Goal: Check status: Check status

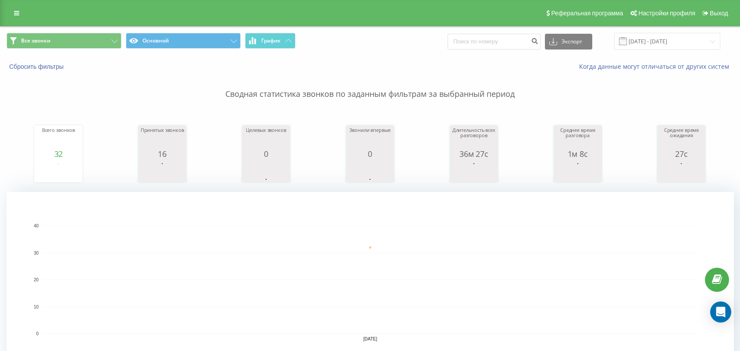
click at [669, 39] on input "[DATE] - [DATE]" at bounding box center [667, 41] width 106 height 17
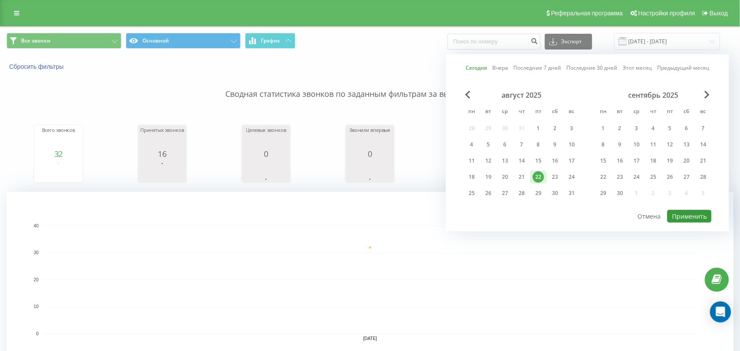
click at [688, 210] on button "Применить" at bounding box center [689, 216] width 44 height 13
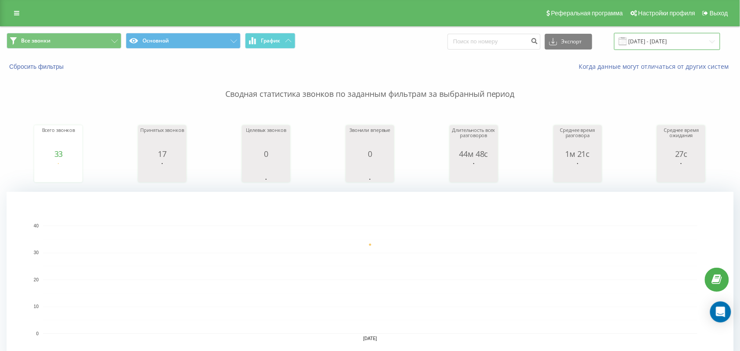
click at [677, 35] on input "[DATE] - [DATE]" at bounding box center [667, 41] width 106 height 17
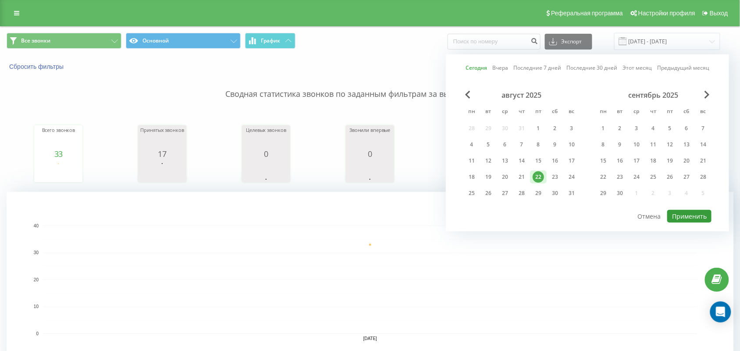
click at [703, 213] on button "Применить" at bounding box center [689, 216] width 44 height 13
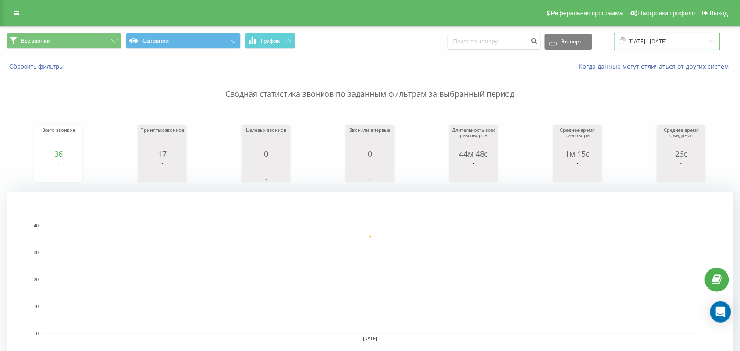
click at [710, 36] on input "[DATE] - [DATE]" at bounding box center [667, 41] width 106 height 17
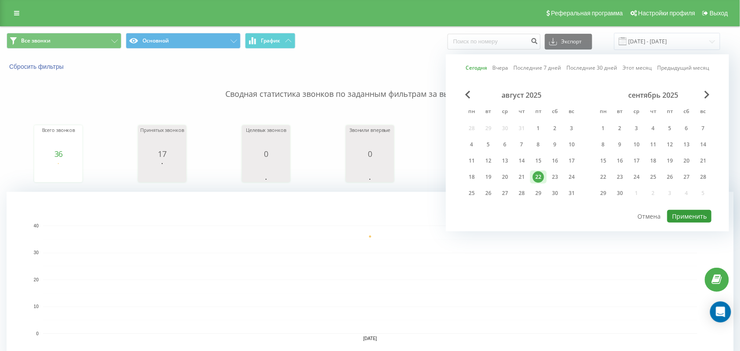
click at [693, 212] on button "Применить" at bounding box center [689, 216] width 44 height 13
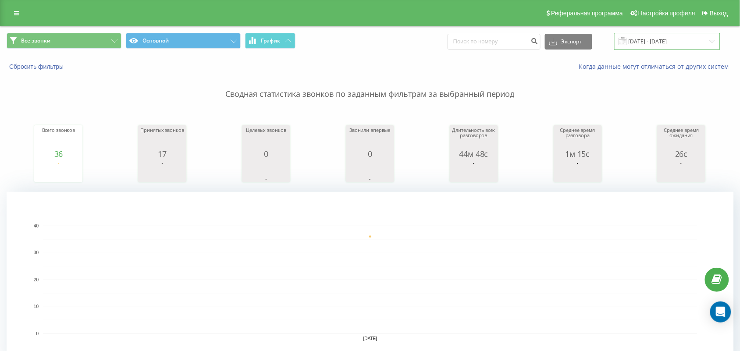
click at [655, 37] on input "[DATE] - [DATE]" at bounding box center [667, 41] width 106 height 17
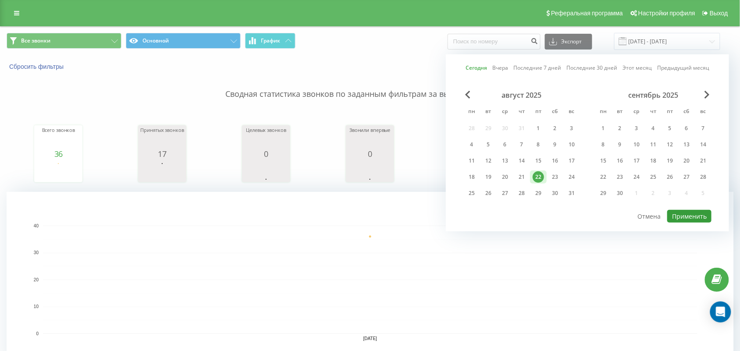
click at [687, 213] on button "Применить" at bounding box center [689, 216] width 44 height 13
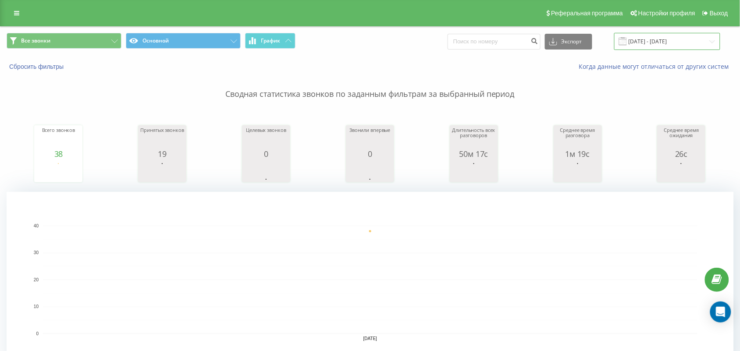
click at [665, 46] on input "[DATE] - [DATE]" at bounding box center [667, 41] width 106 height 17
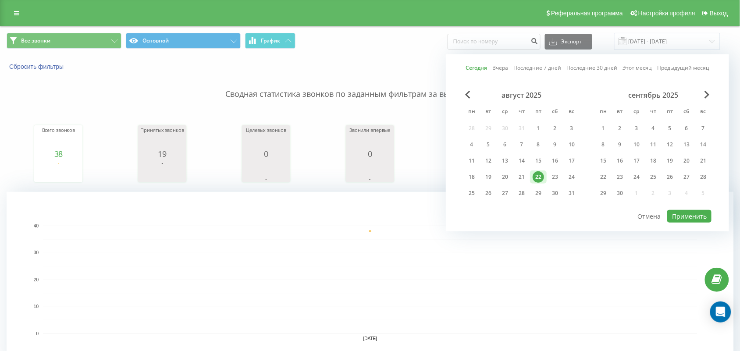
click at [691, 204] on div "август 2025 пн вт ср чт пт сб вс 28 29 30 31 1 2 3 4 5 6 7 8 9 10 11 12 13 14 1…" at bounding box center [587, 150] width 248 height 118
click at [691, 213] on button "Применить" at bounding box center [689, 216] width 44 height 13
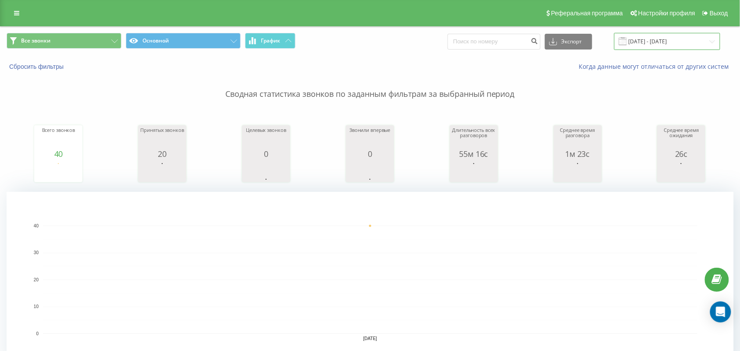
click at [652, 37] on input "[DATE] - [DATE]" at bounding box center [667, 41] width 106 height 17
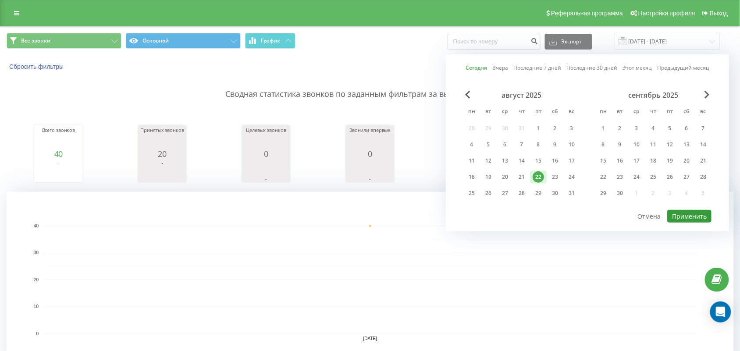
click at [673, 213] on button "Применить" at bounding box center [689, 216] width 44 height 13
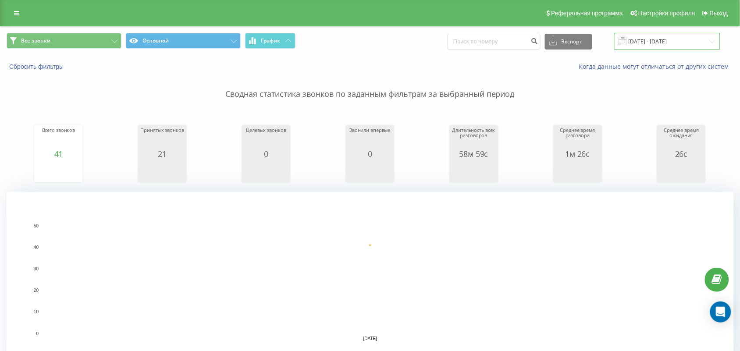
click at [655, 37] on input "[DATE] - [DATE]" at bounding box center [667, 41] width 106 height 17
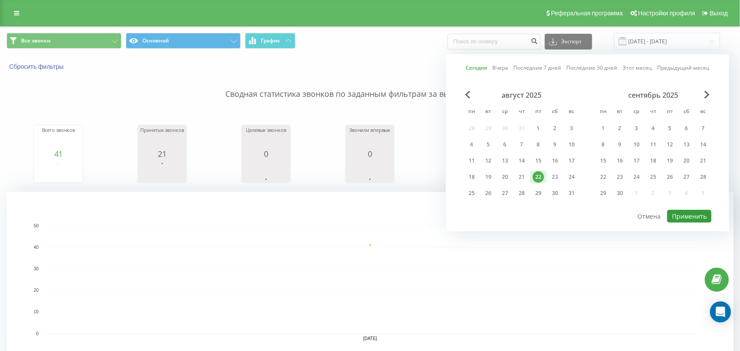
click at [702, 216] on button "Применить" at bounding box center [689, 216] width 44 height 13
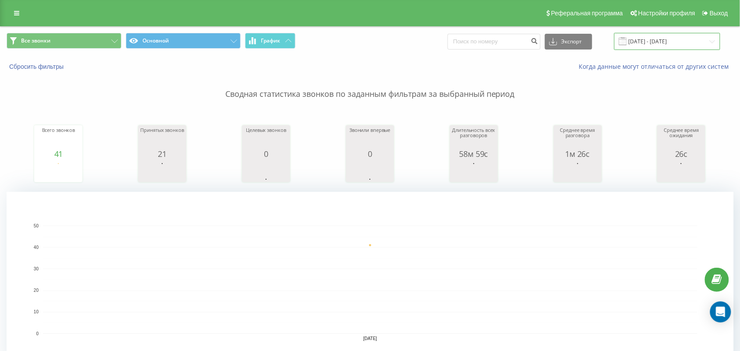
click at [687, 42] on input "[DATE] - [DATE]" at bounding box center [667, 41] width 106 height 17
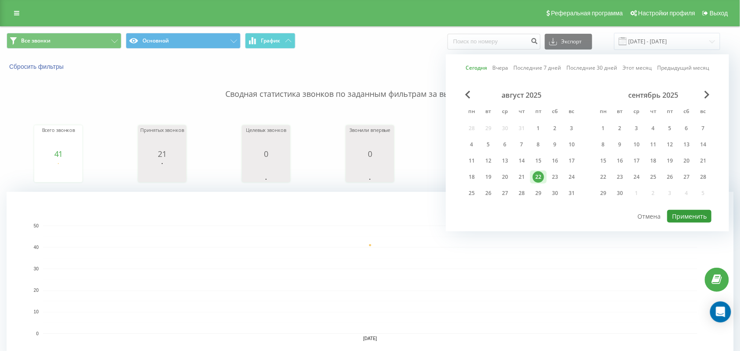
drag, startPoint x: 676, startPoint y: 215, endPoint x: 581, endPoint y: 182, distance: 99.8
click at [676, 215] on button "Применить" at bounding box center [689, 216] width 44 height 13
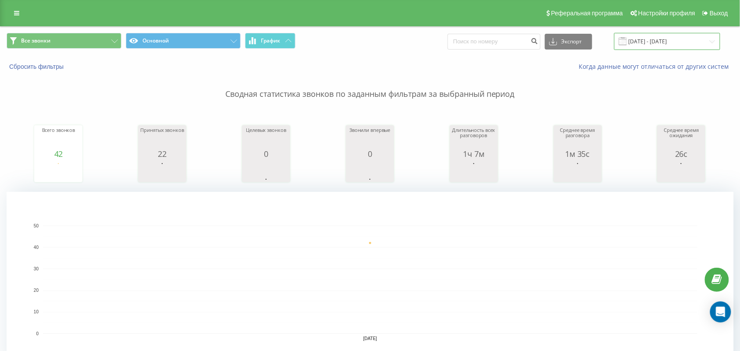
click at [645, 38] on input "[DATE] - [DATE]" at bounding box center [667, 41] width 106 height 17
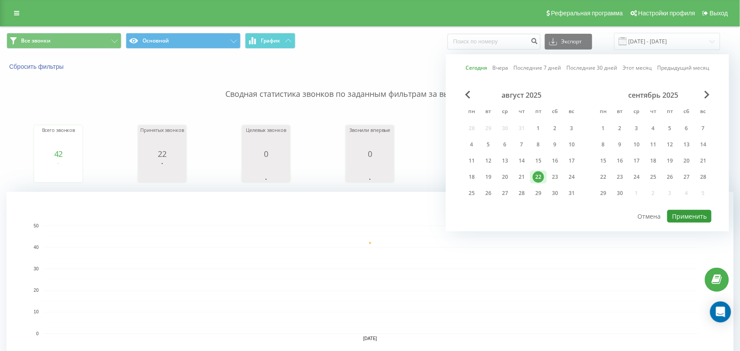
click at [691, 214] on button "Применить" at bounding box center [689, 216] width 44 height 13
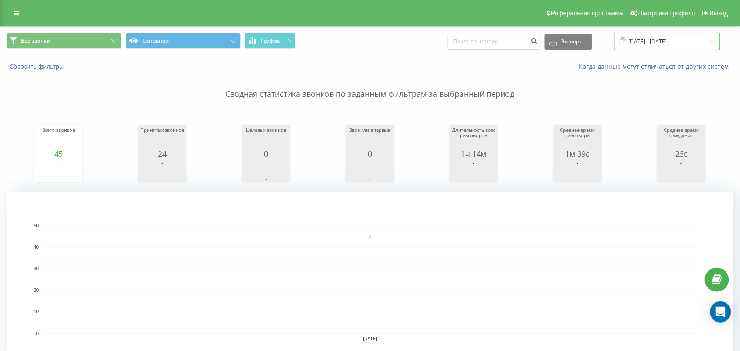
click at [660, 47] on input "[DATE] - [DATE]" at bounding box center [667, 41] width 106 height 17
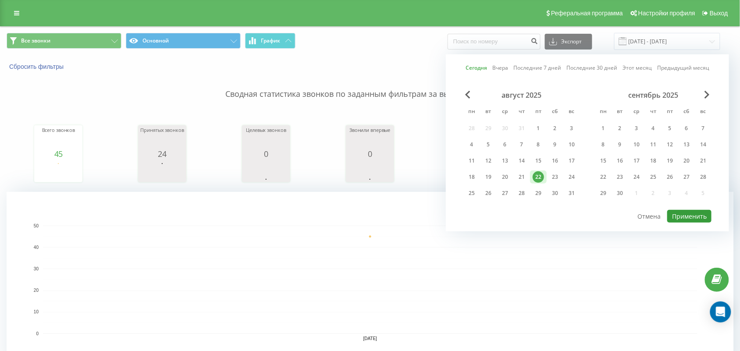
click at [693, 212] on button "Применить" at bounding box center [689, 216] width 44 height 13
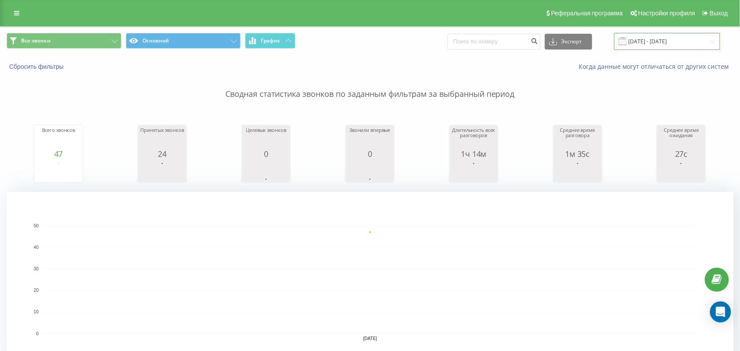
click at [641, 43] on input "[DATE] - [DATE]" at bounding box center [667, 41] width 106 height 17
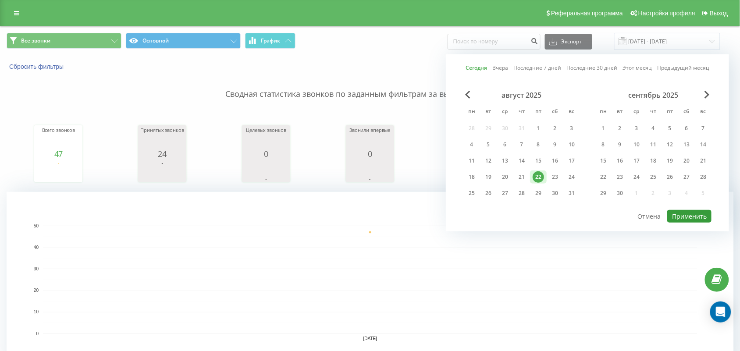
click at [688, 213] on button "Применить" at bounding box center [689, 216] width 44 height 13
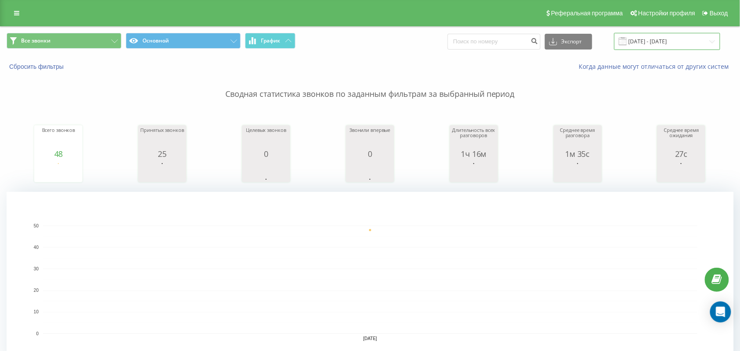
click at [666, 33] on input "[DATE] - [DATE]" at bounding box center [667, 41] width 106 height 17
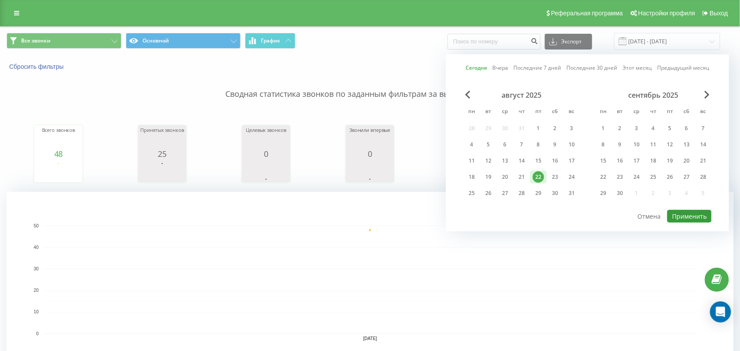
click at [693, 210] on button "Применить" at bounding box center [689, 216] width 44 height 13
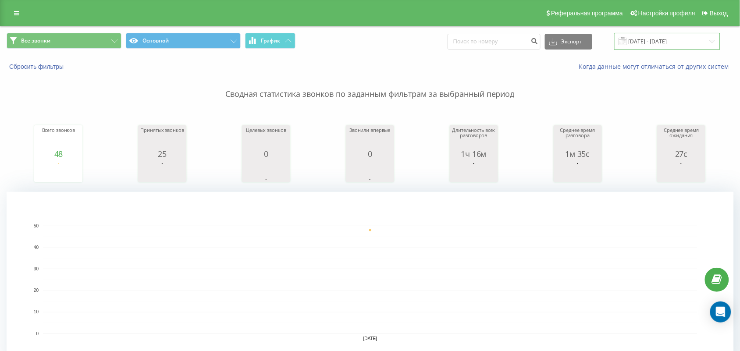
click at [668, 43] on input "[DATE] - [DATE]" at bounding box center [667, 41] width 106 height 17
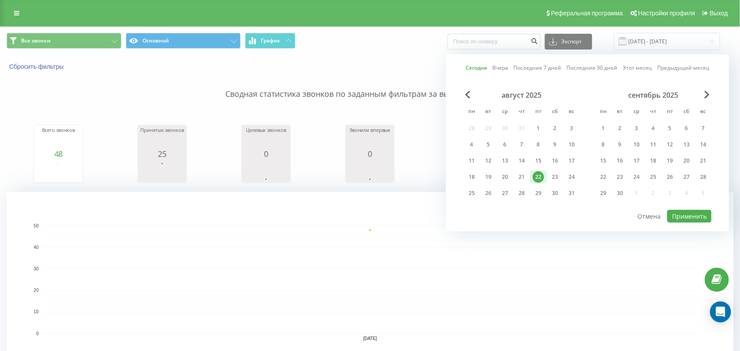
click at [692, 222] on div "Сегодня Вчера Последние 7 дней Последние 30 дней Этот месяц Предыдущий месяц ав…" at bounding box center [587, 142] width 283 height 177
click at [688, 219] on button "Применить" at bounding box center [689, 216] width 44 height 13
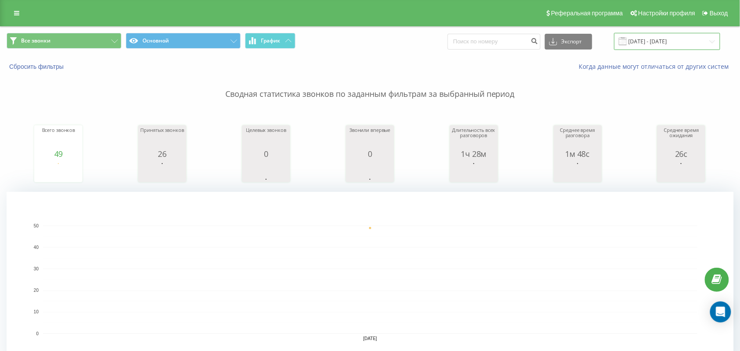
click at [671, 41] on input "[DATE] - [DATE]" at bounding box center [667, 41] width 106 height 17
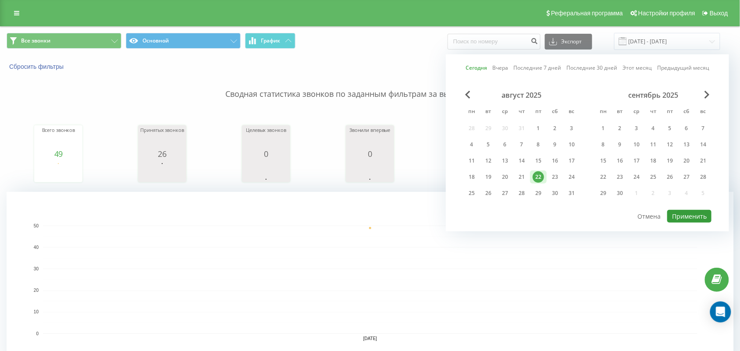
click at [694, 211] on button "Применить" at bounding box center [689, 216] width 44 height 13
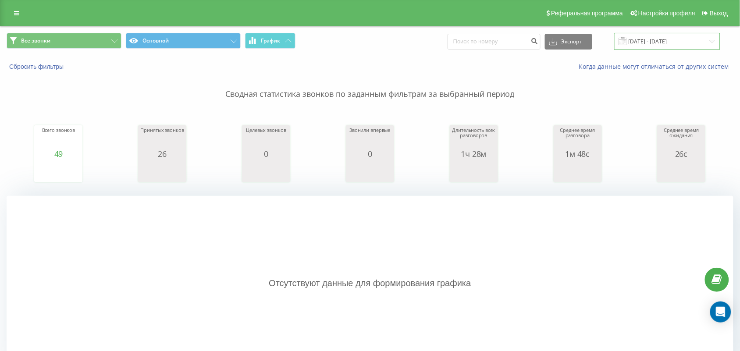
click at [697, 43] on input "[DATE] - [DATE]" at bounding box center [667, 41] width 106 height 17
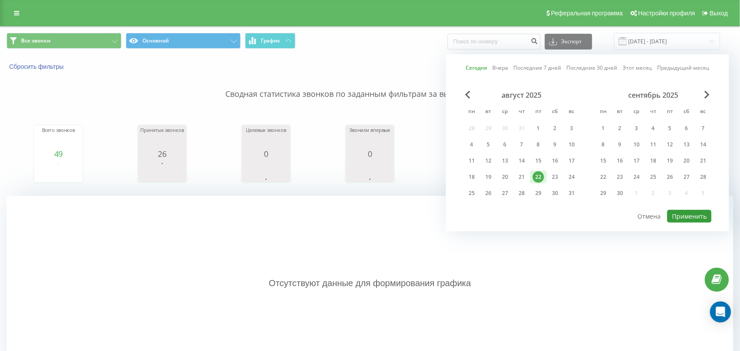
click at [687, 213] on button "Применить" at bounding box center [689, 216] width 44 height 13
